Goal: Navigation & Orientation: Find specific page/section

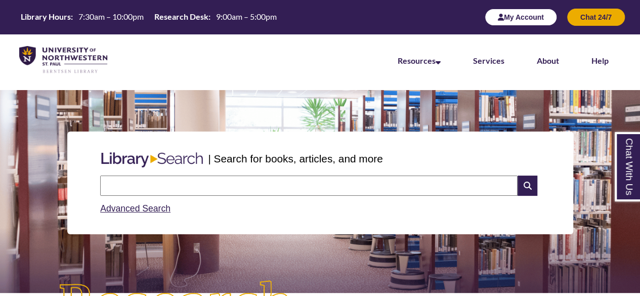
click at [524, 19] on button "My Account" at bounding box center [521, 17] width 72 height 17
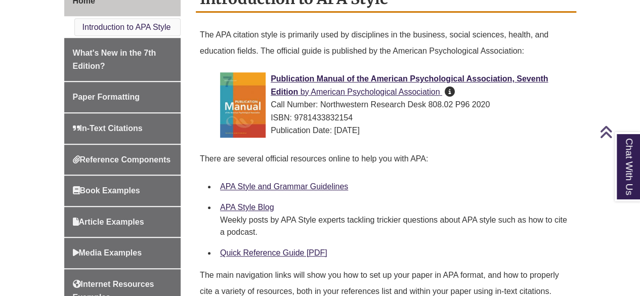
scroll to position [302, 0]
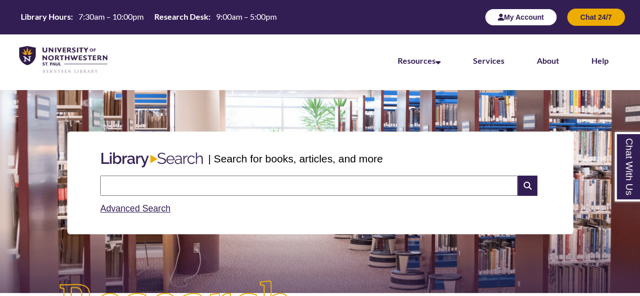
click at [540, 22] on button "My Account" at bounding box center [521, 17] width 72 height 17
